Goal: Transaction & Acquisition: Purchase product/service

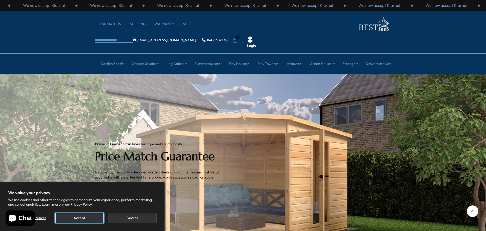
click at [82, 218] on button "Accept" at bounding box center [79, 218] width 48 height 10
click at [84, 217] on button "Accept" at bounding box center [79, 218] width 48 height 10
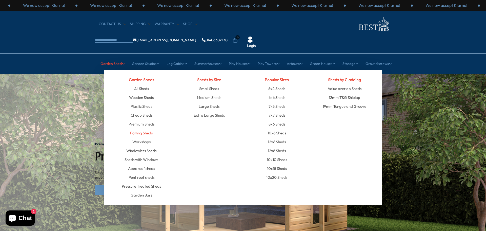
click at [140, 128] on link "Potting Sheds" at bounding box center [141, 132] width 23 height 9
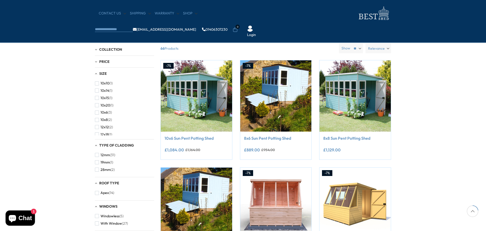
scroll to position [114, 0]
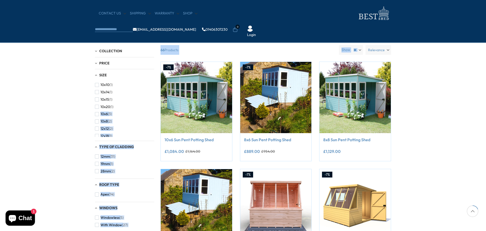
drag, startPoint x: 154, startPoint y: 90, endPoint x: 154, endPoint y: 106, distance: 16.7
click at [154, 45] on div "Filter By Collection Fencing (3) Garden Studios (1) Garden Sheds (10) Greenhous…" at bounding box center [243, 45] width 296 height 0
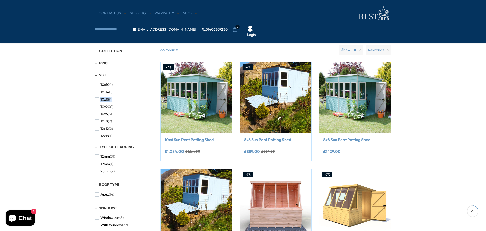
drag, startPoint x: 153, startPoint y: 91, endPoint x: 153, endPoint y: 100, distance: 8.4
click at [153, 100] on div "10x10 (1) 10x14 (1) 10x15 (1) 10x20 (1) 10x6 (3) 10x8 (2) 12x12 (2) 12x18 (1) 1…" at bounding box center [124, 109] width 59 height 56
click at [98, 117] on span "button" at bounding box center [97, 115] width 4 height 4
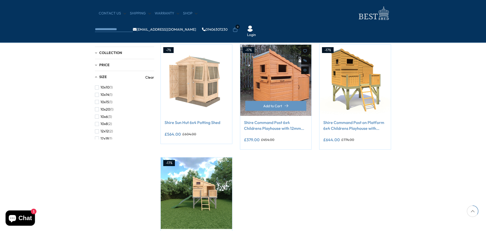
scroll to position [132, 0]
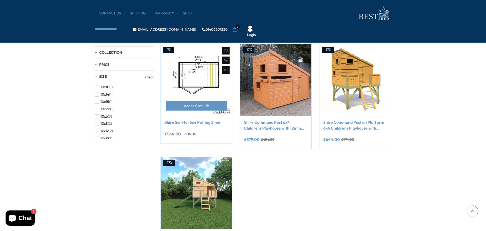
click at [194, 77] on img at bounding box center [196, 79] width 71 height 71
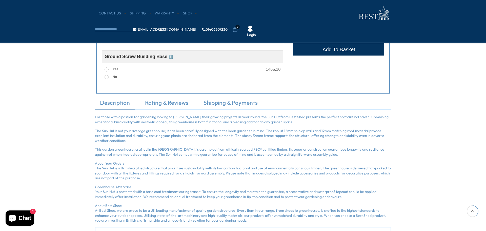
scroll to position [307, 0]
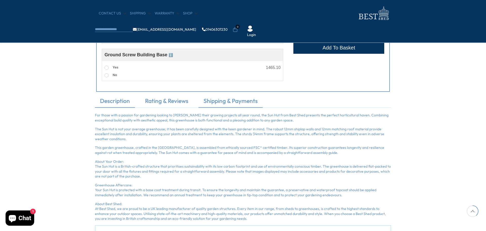
click at [222, 102] on link "Shipping & Payments" at bounding box center [231, 102] width 64 height 11
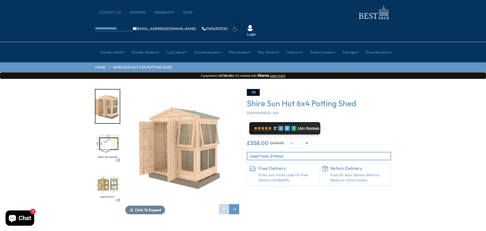
scroll to position [0, 0]
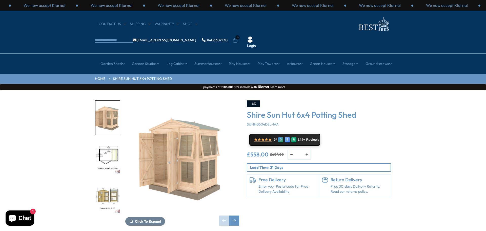
click at [279, 177] on div "Free Delivery Enter your Postal code for Free Delivery Availability" at bounding box center [288, 185] width 58 height 17
click at [279, 184] on link "Enter your Postal code for Free Delivery Availability" at bounding box center [288, 189] width 58 height 10
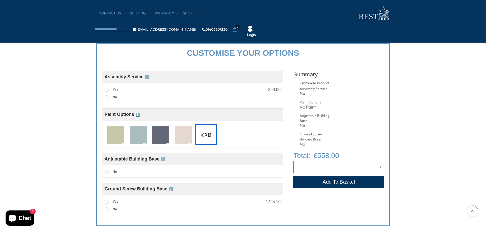
scroll to position [175, 0]
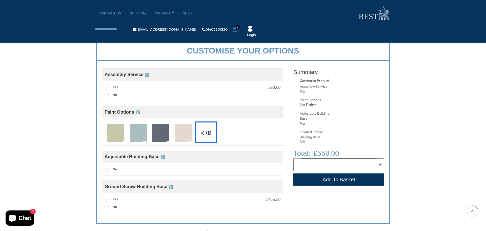
click at [340, 179] on button "Add to Cart" at bounding box center [339, 179] width 91 height 12
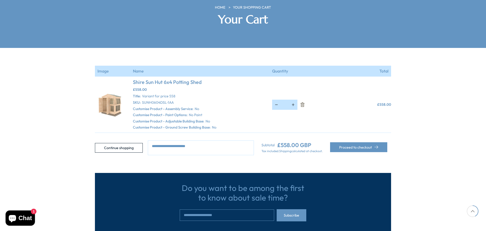
scroll to position [84, 0]
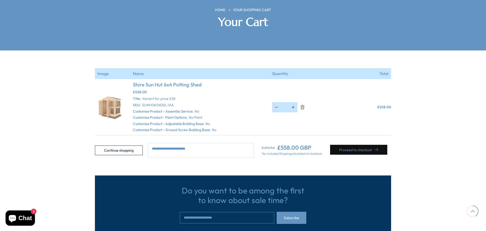
click at [359, 145] on button "Proceed to checkout" at bounding box center [358, 150] width 57 height 10
